Goal: Entertainment & Leisure: Consume media (video, audio)

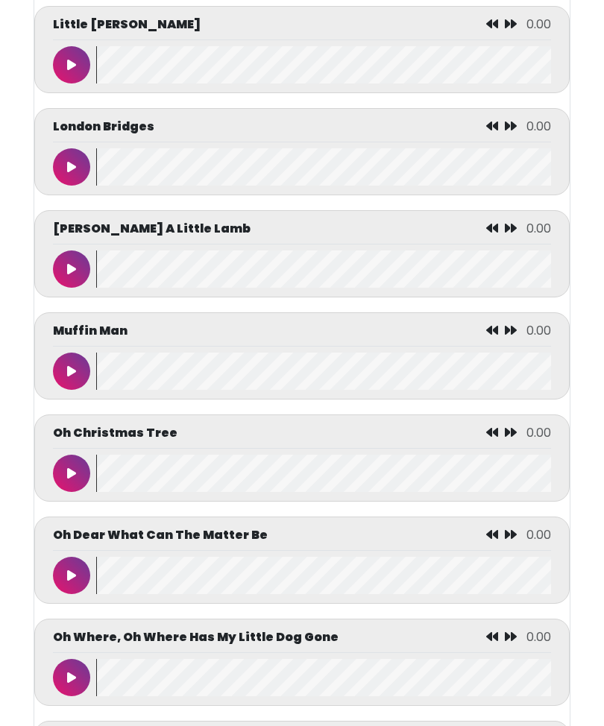
scroll to position [4627, 0]
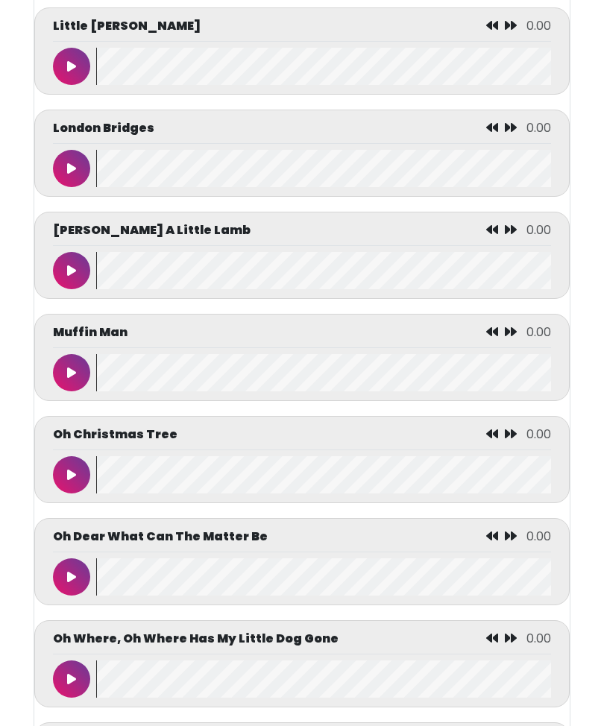
click at [70, 188] on button at bounding box center [71, 169] width 37 height 37
click at [72, 186] on button at bounding box center [71, 168] width 37 height 37
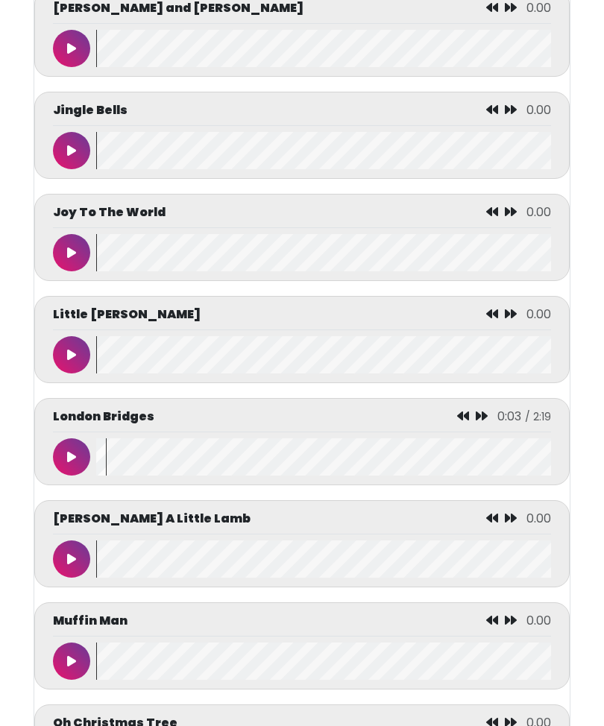
scroll to position [4339, 0]
click at [66, 476] on button at bounding box center [71, 456] width 37 height 37
click at [69, 463] on icon at bounding box center [71, 457] width 7 height 12
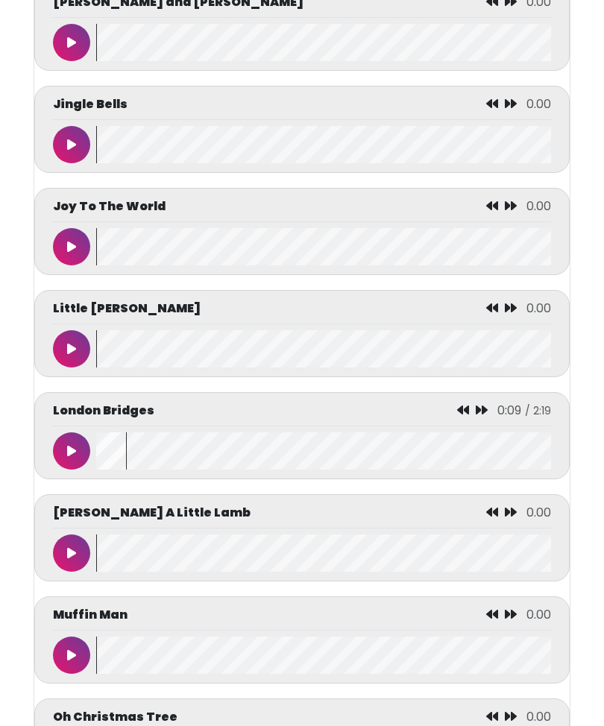
scroll to position [4347, 0]
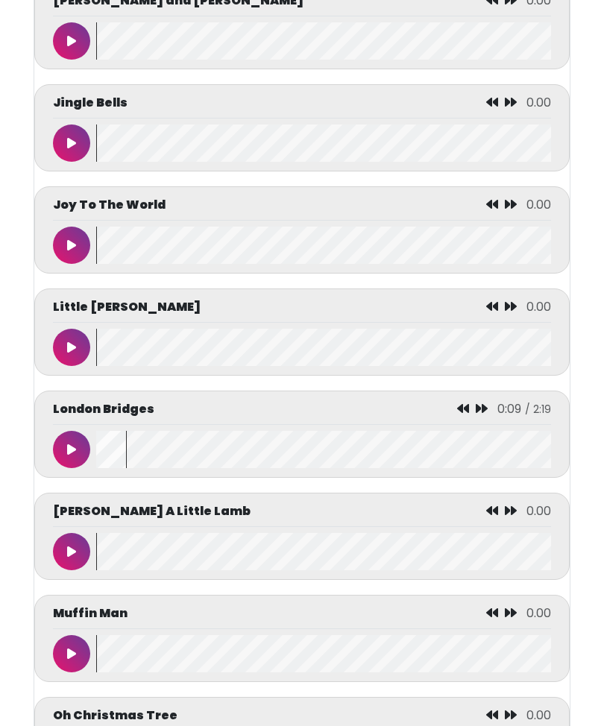
click at [99, 468] on wave at bounding box center [323, 449] width 455 height 37
click at [62, 468] on button at bounding box center [71, 449] width 37 height 37
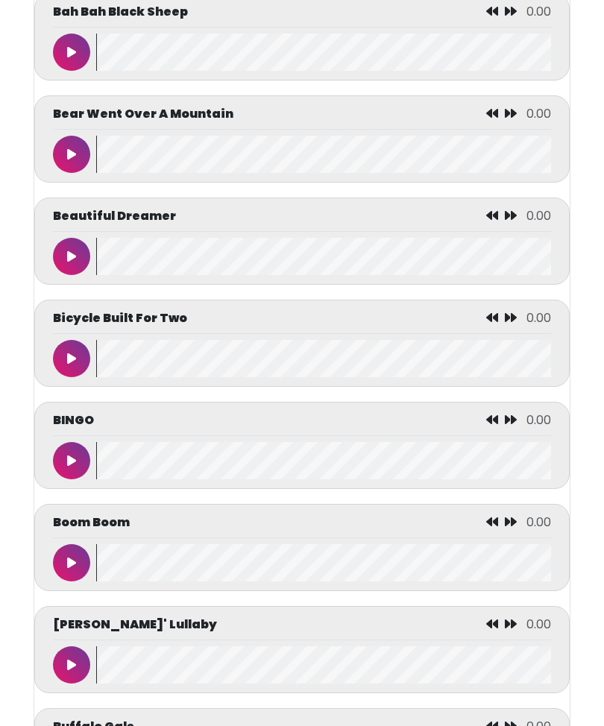
click at [344, 581] on wave at bounding box center [323, 562] width 455 height 37
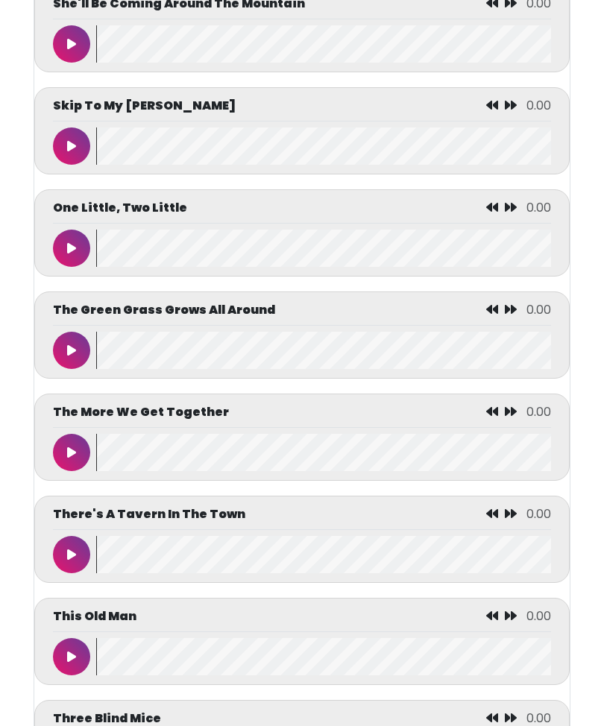
scroll to position [6285, 0]
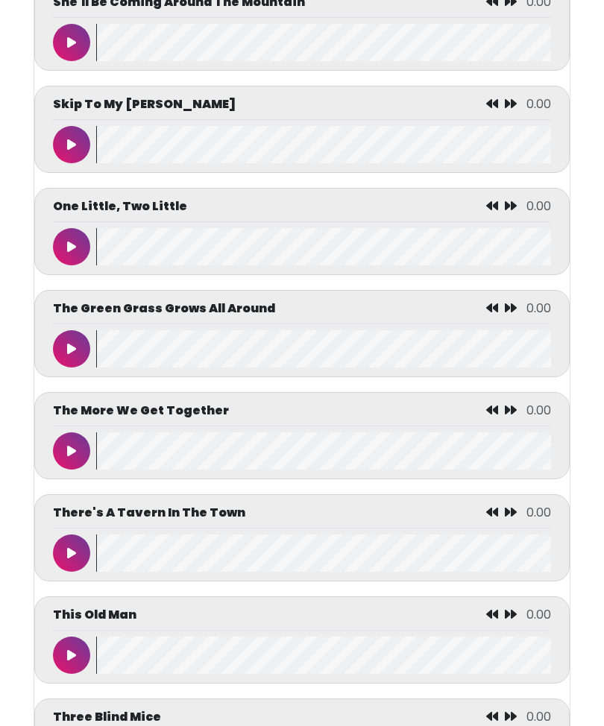
click at [71, 674] on button at bounding box center [71, 654] width 37 height 37
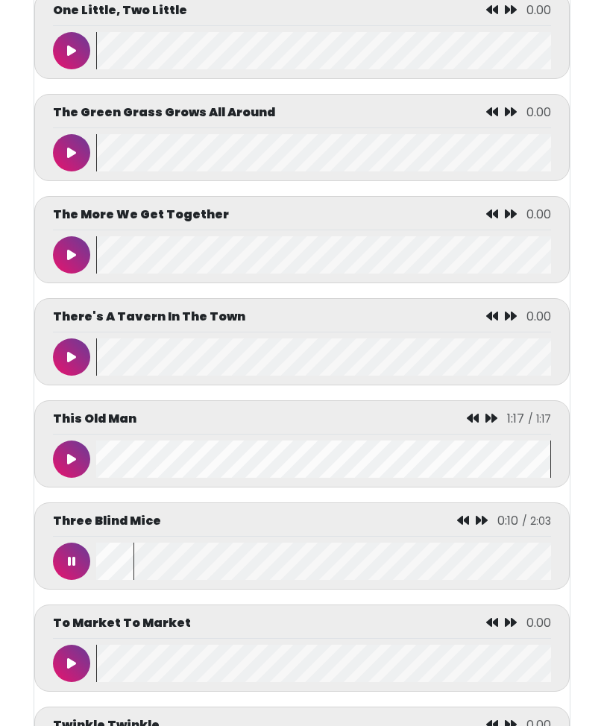
scroll to position [6480, 0]
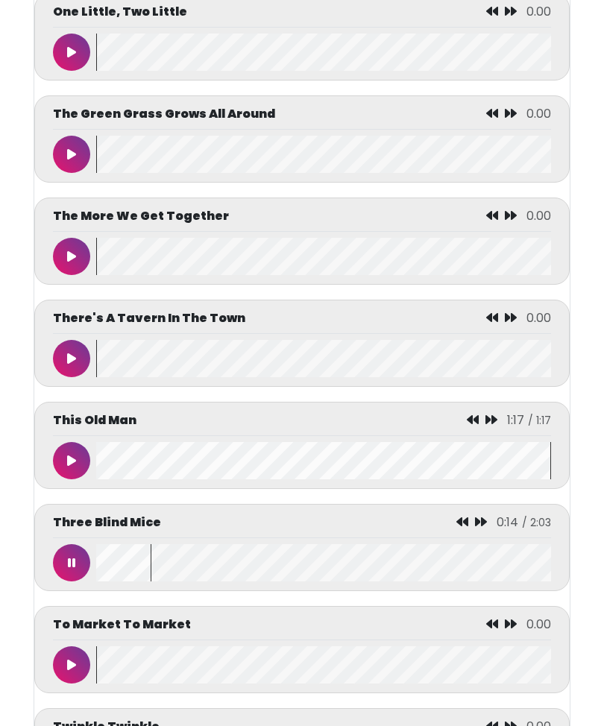
click at [62, 581] on button at bounding box center [71, 562] width 37 height 37
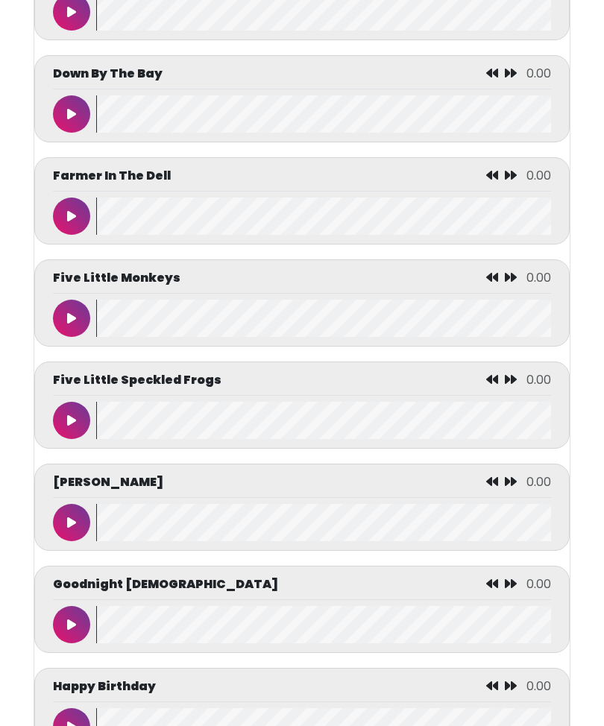
scroll to position [2337, 0]
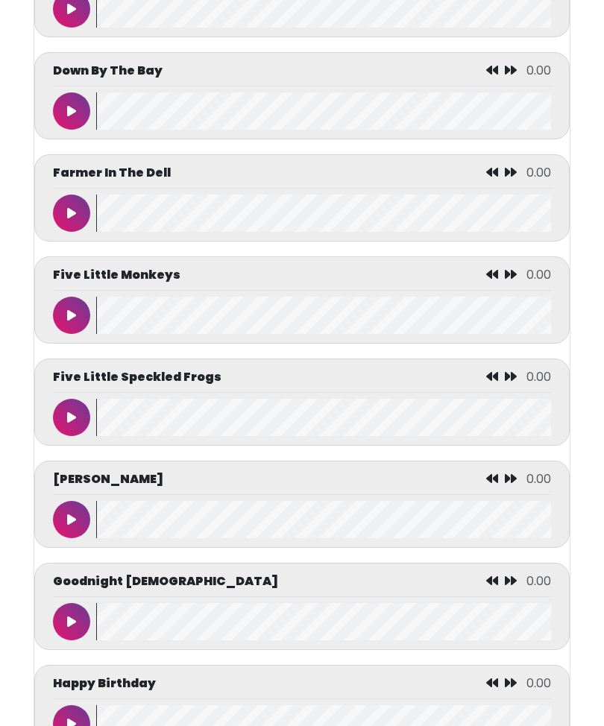
click at [76, 534] on button at bounding box center [71, 519] width 37 height 37
click at [60, 537] on button at bounding box center [71, 519] width 37 height 37
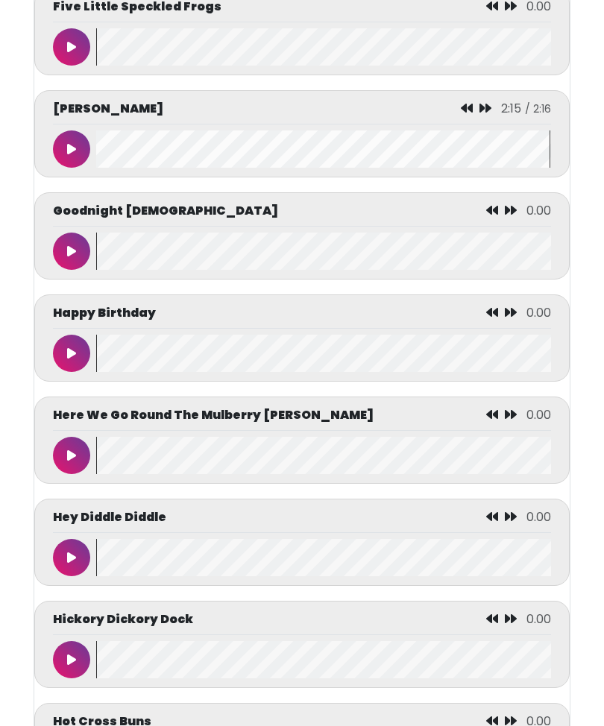
scroll to position [2706, 0]
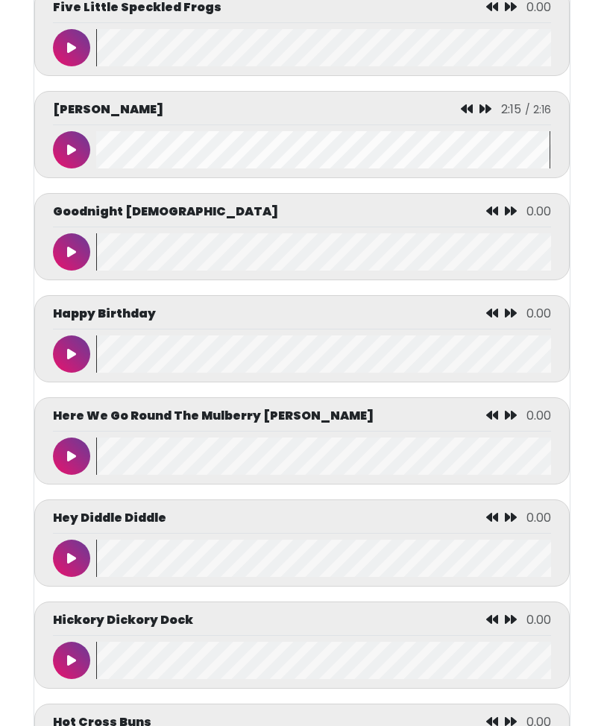
click at [72, 253] on button at bounding box center [71, 251] width 37 height 37
click at [56, 263] on button at bounding box center [71, 251] width 37 height 37
